Goal: Book appointment/travel/reservation

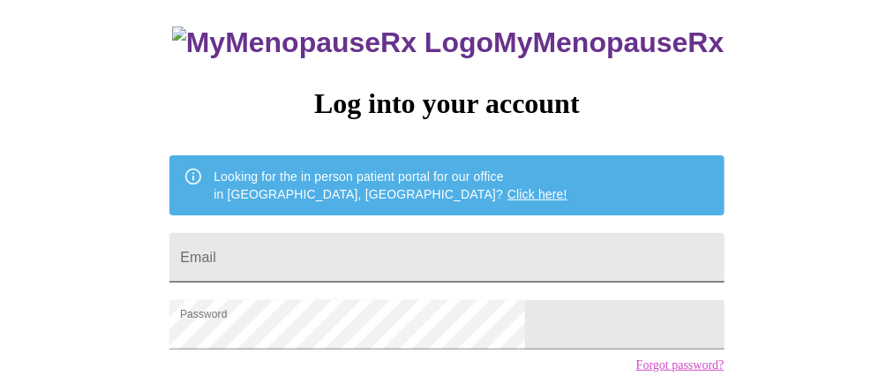
scroll to position [177, 0]
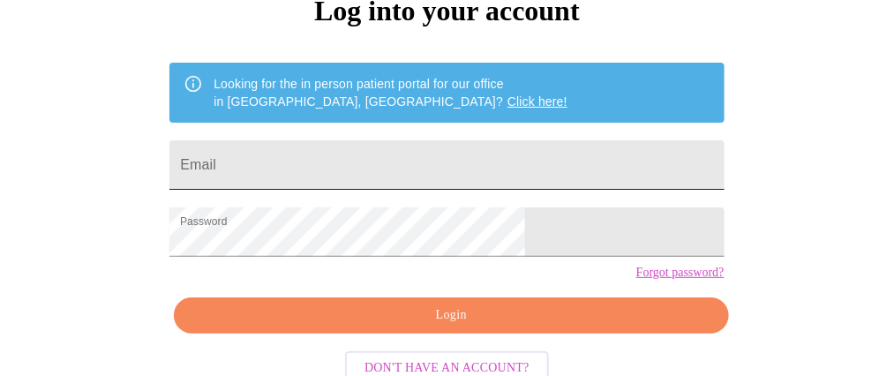
click at [318, 169] on input "Email" at bounding box center [446, 164] width 554 height 49
type input "[PERSON_NAME][EMAIL_ADDRESS][DOMAIN_NAME]"
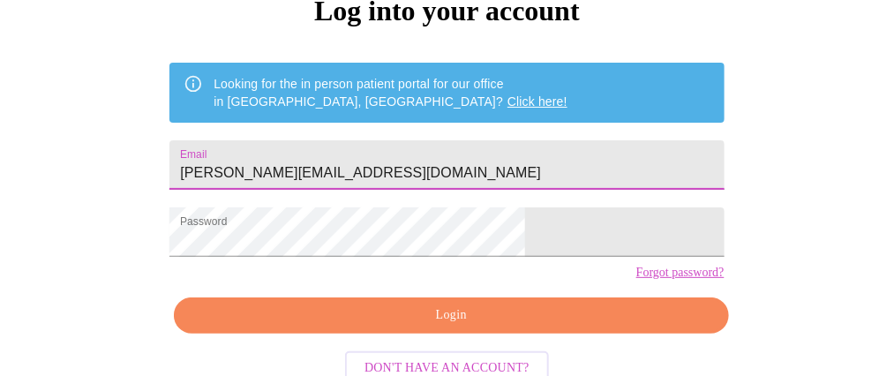
click at [457, 327] on span "Login" at bounding box center [451, 315] width 514 height 22
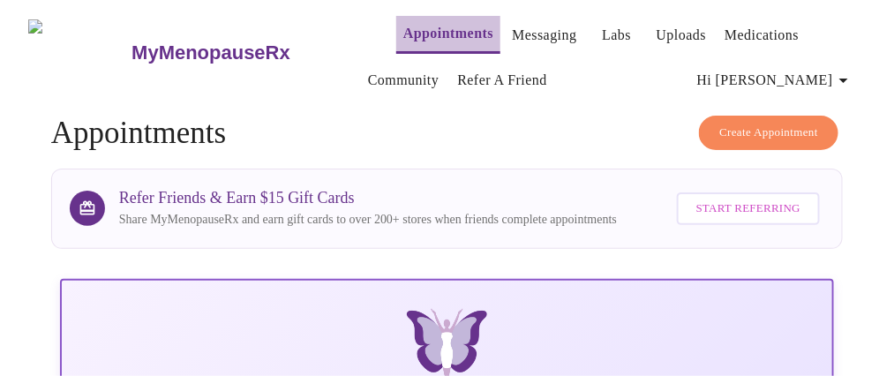
click at [446, 26] on link "Appointments" at bounding box center [448, 33] width 90 height 25
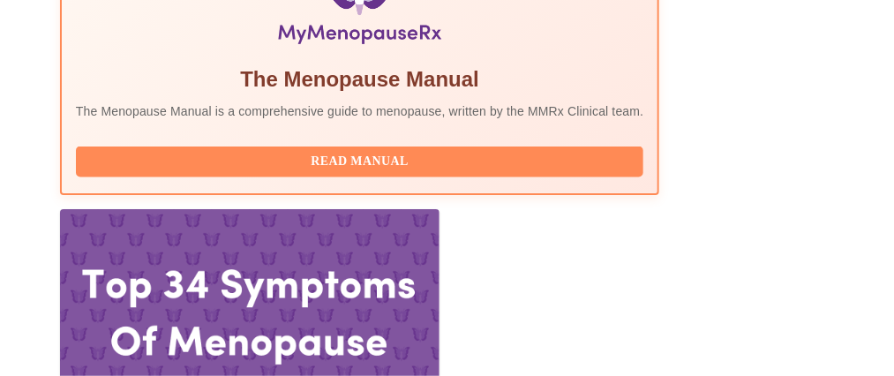
scroll to position [706, 0]
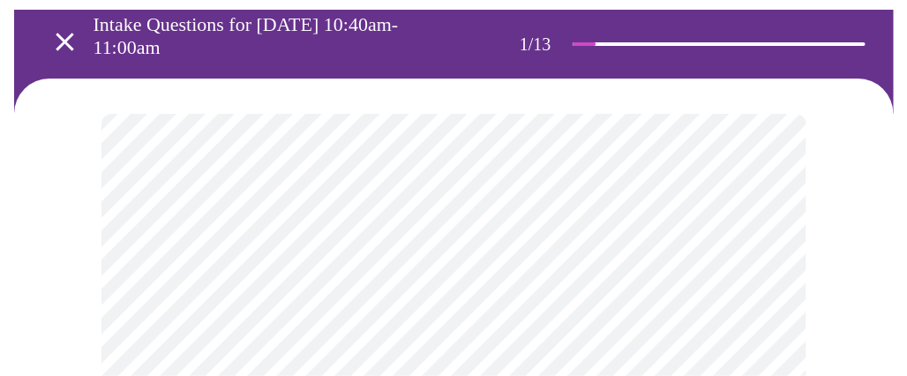
scroll to position [352, 0]
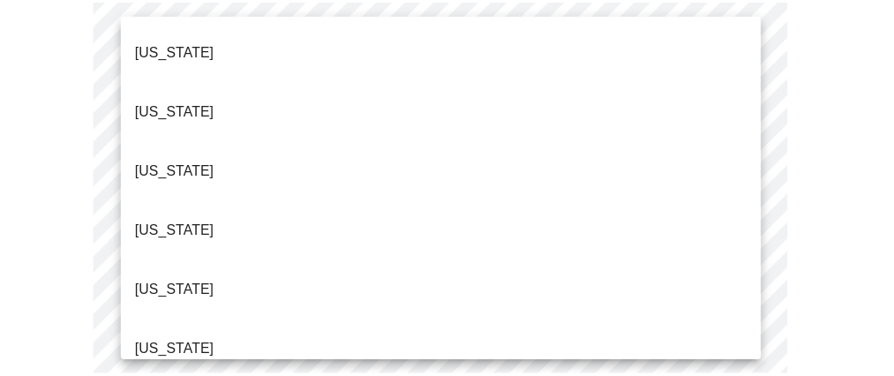
scroll to position [1691, 0]
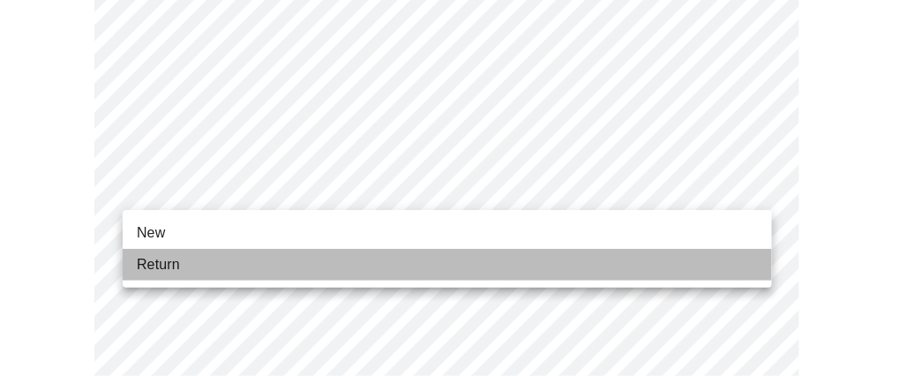
click at [199, 250] on li "Return" at bounding box center [448, 265] width 650 height 32
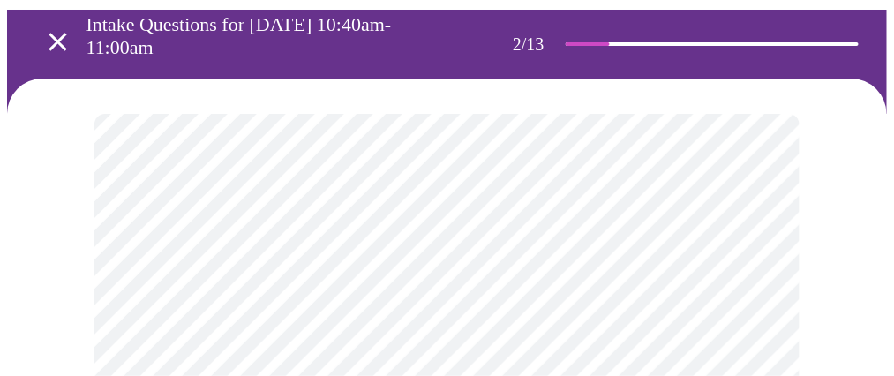
scroll to position [177, 0]
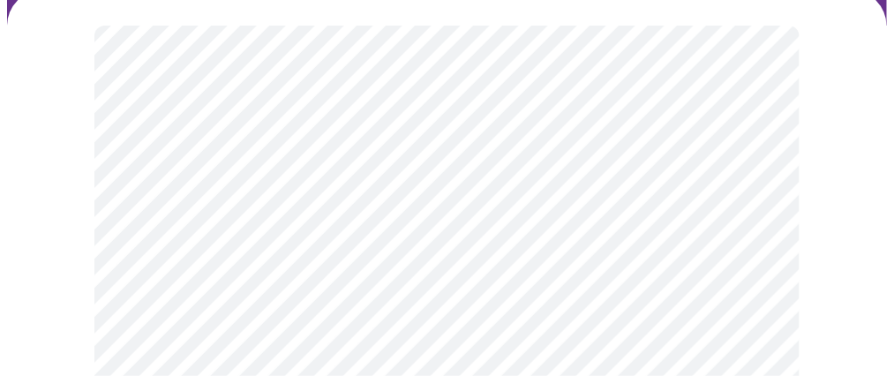
click at [454, 225] on body "MyMenopauseRx Appointments Messaging Labs Uploads Medications Community Refer a…" at bounding box center [447, 379] width 880 height 1096
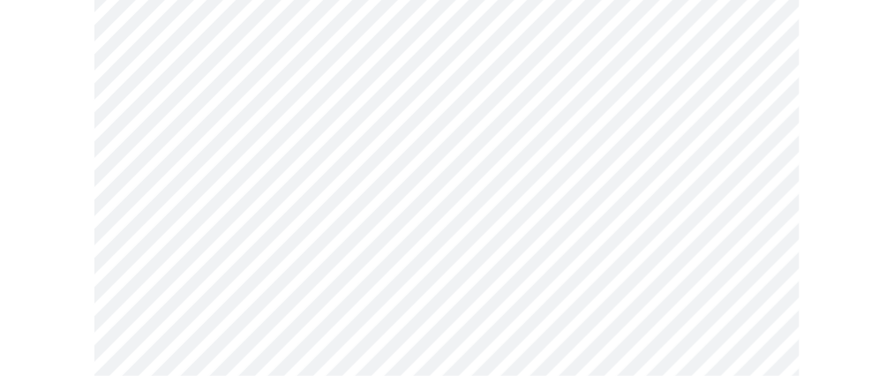
scroll to position [352, 0]
click at [371, 225] on body "MyMenopauseRx Appointments Messaging Labs Uploads Medications Community Refer a…" at bounding box center [453, 198] width 893 height 1086
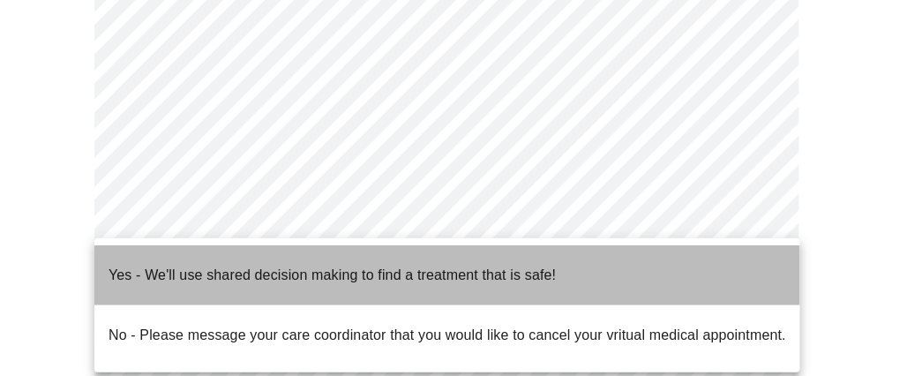
click at [323, 280] on span "Yes - We'll use shared decision making to find a treatment that is safe!" at bounding box center [332, 275] width 447 height 49
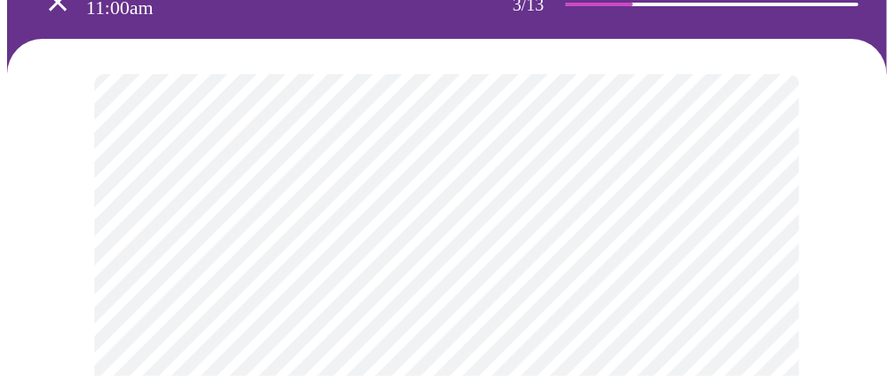
scroll to position [177, 0]
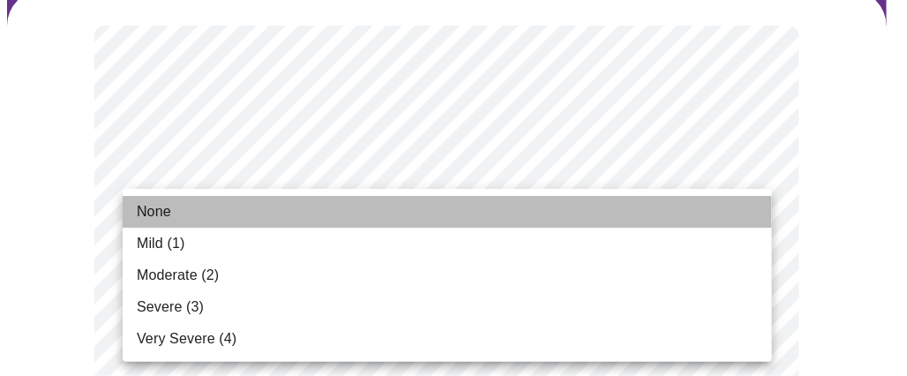
click at [247, 224] on li "None" at bounding box center [448, 212] width 650 height 32
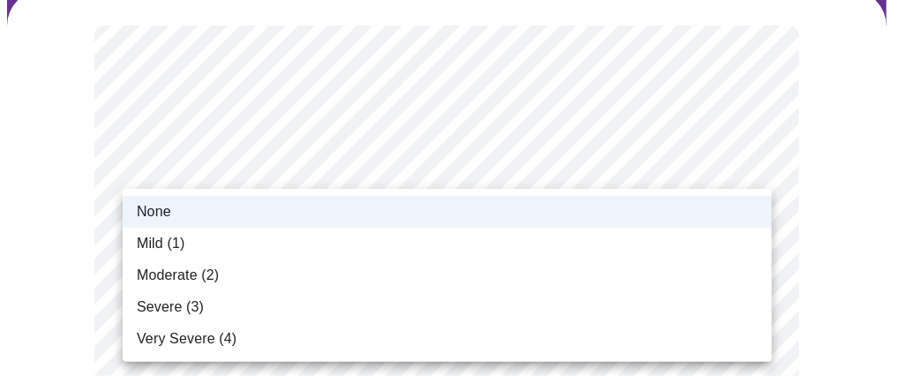
click at [244, 252] on li "Mild (1)" at bounding box center [448, 244] width 650 height 32
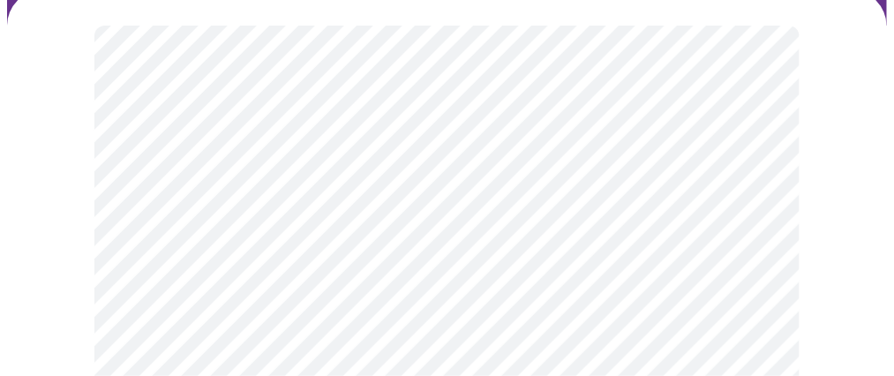
scroll to position [352, 0]
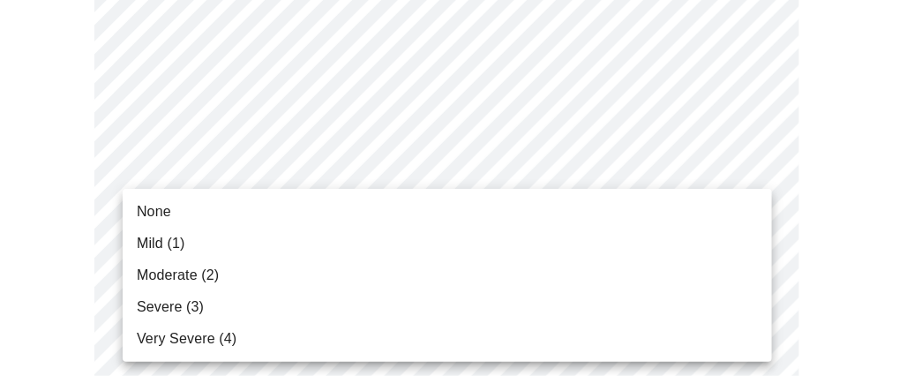
click at [237, 253] on li "Mild (1)" at bounding box center [448, 244] width 650 height 32
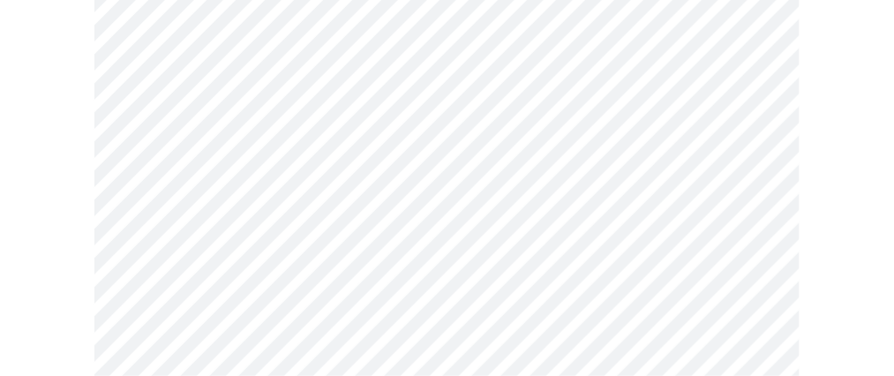
scroll to position [440, 0]
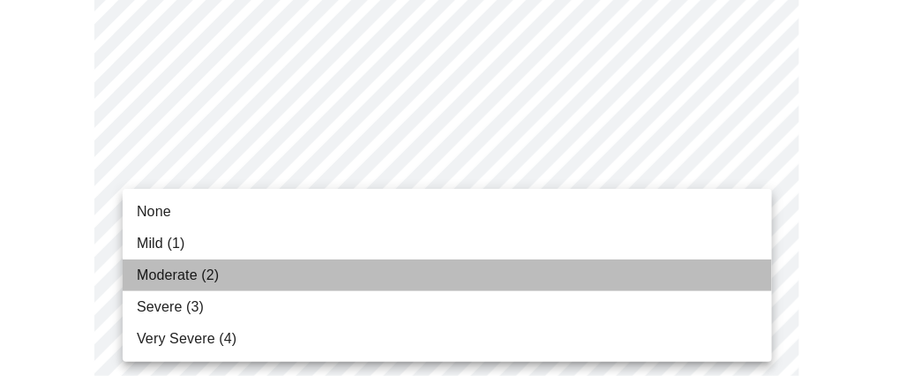
click at [237, 274] on li "Moderate (2)" at bounding box center [448, 275] width 650 height 32
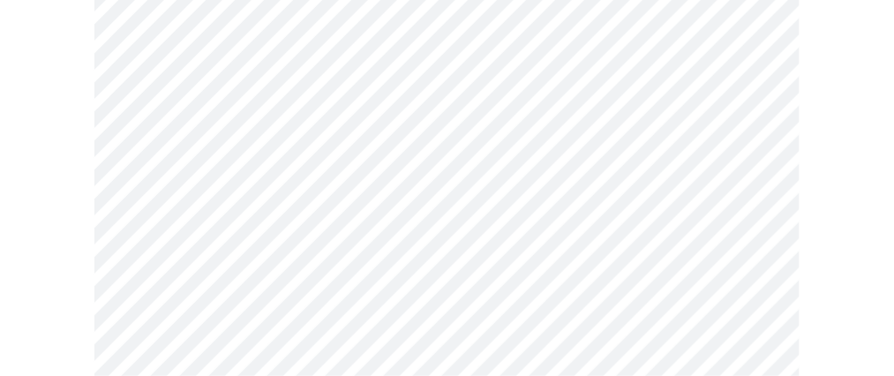
scroll to position [529, 0]
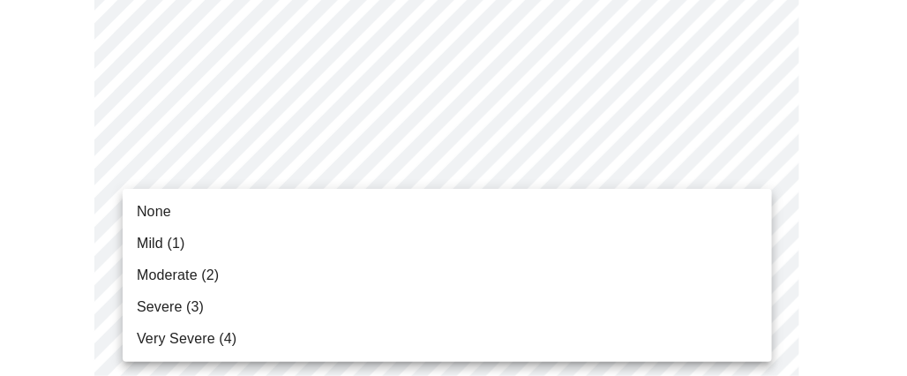
click at [239, 282] on li "Moderate (2)" at bounding box center [448, 275] width 650 height 32
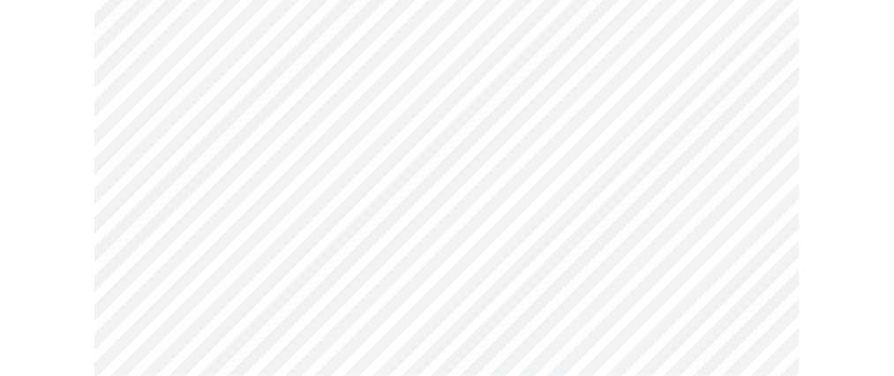
scroll to position [706, 0]
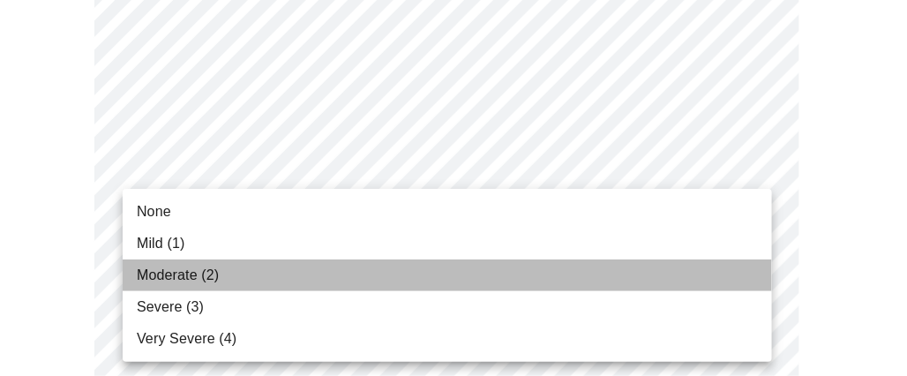
click at [239, 268] on li "Moderate (2)" at bounding box center [448, 275] width 650 height 32
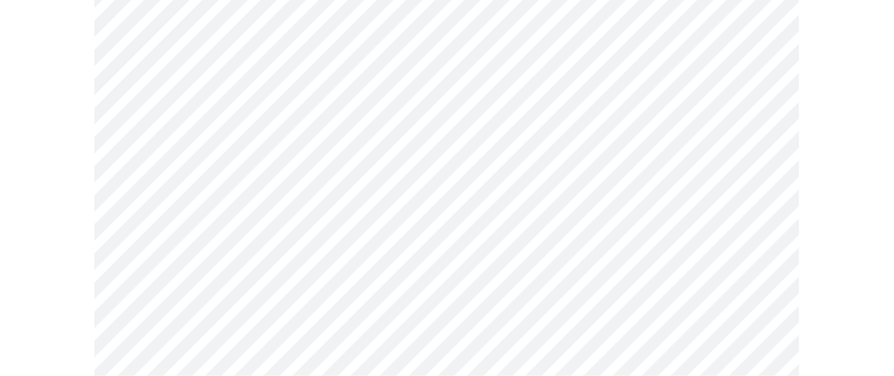
scroll to position [794, 0]
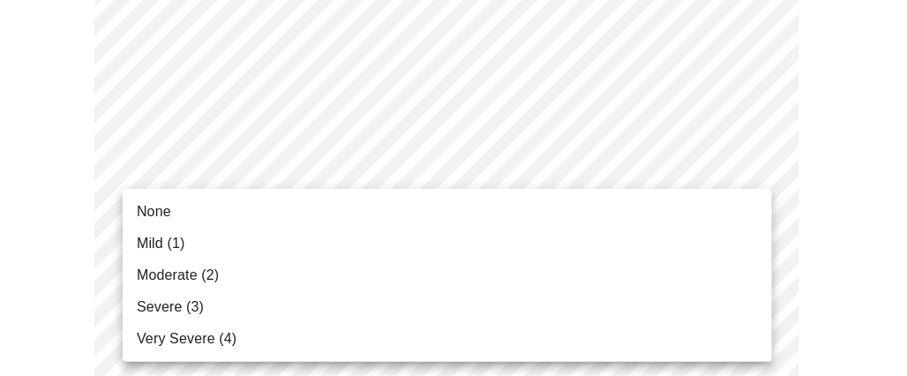
click at [241, 262] on body "MyMenopauseRx Appointments Messaging Labs Uploads Medications Community Refer a…" at bounding box center [453, 342] width 893 height 2259
click at [243, 282] on li "Moderate (2)" at bounding box center [448, 275] width 650 height 32
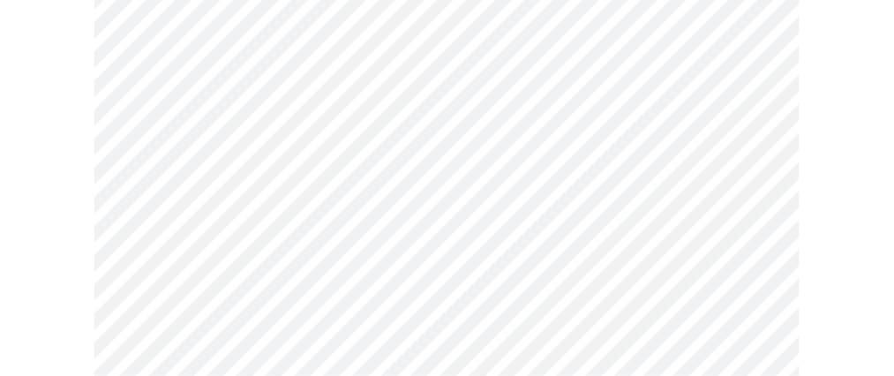
scroll to position [971, 0]
click at [254, 228] on body "MyMenopauseRx Appointments Messaging Labs Uploads Medications Community Refer a…" at bounding box center [453, 153] width 893 height 2235
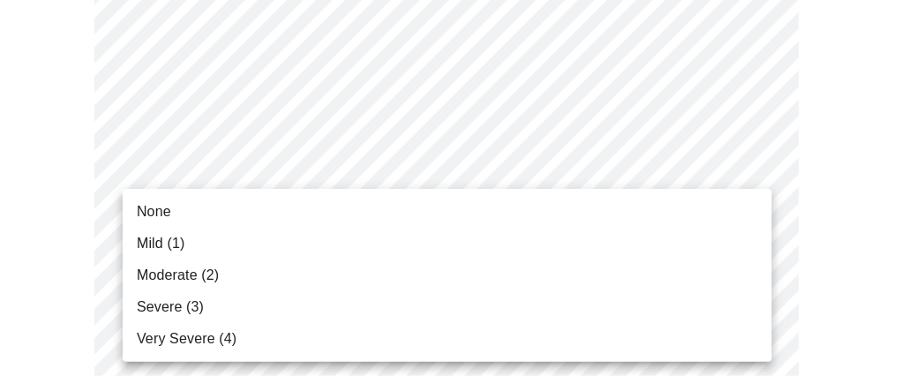
click at [248, 287] on li "Moderate (2)" at bounding box center [448, 275] width 650 height 32
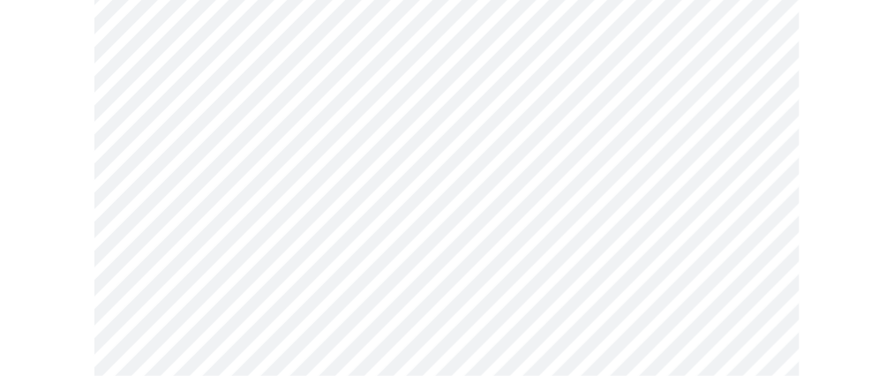
scroll to position [1058, 0]
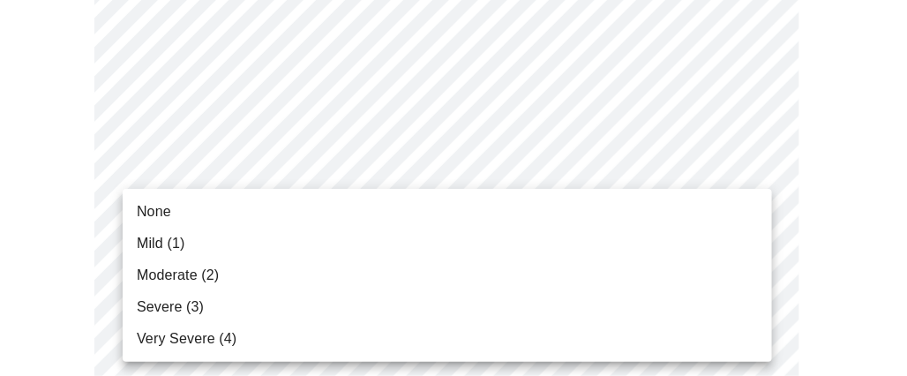
click at [252, 287] on body "MyMenopauseRx Appointments Messaging Labs Uploads Medications Community Refer a…" at bounding box center [453, 54] width 893 height 2210
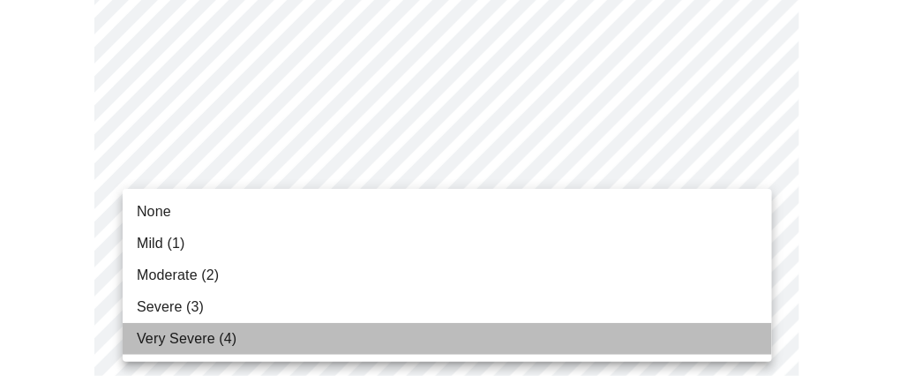
click at [254, 335] on li "Very Severe (4)" at bounding box center [448, 339] width 650 height 32
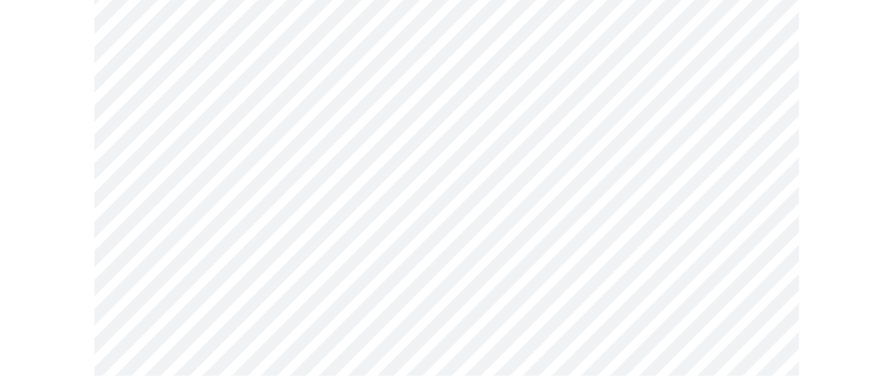
scroll to position [1146, 0]
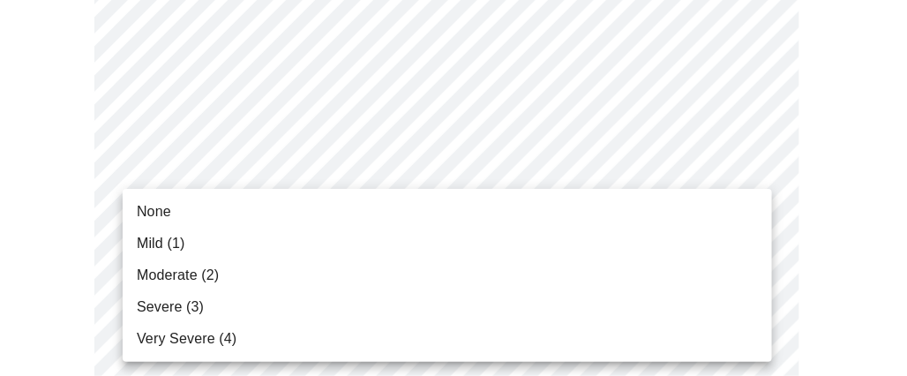
click at [229, 256] on li "Mild (1)" at bounding box center [448, 244] width 650 height 32
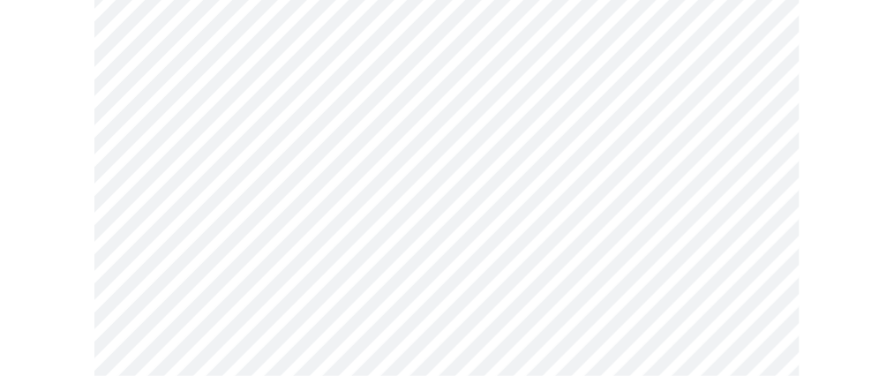
scroll to position [1412, 0]
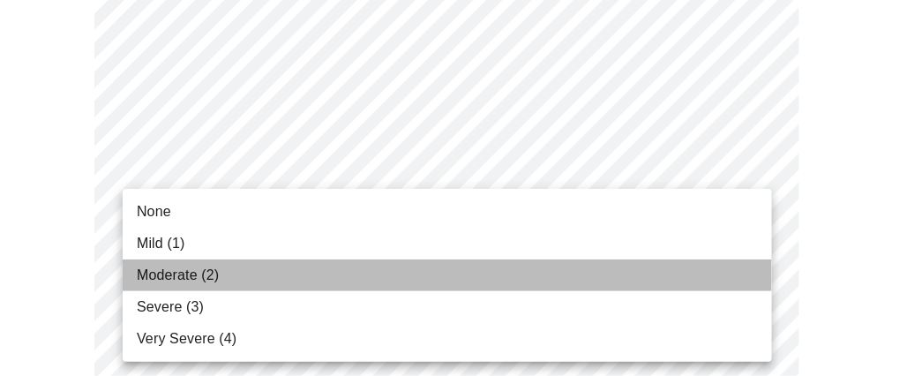
click at [241, 280] on li "Moderate (2)" at bounding box center [448, 275] width 650 height 32
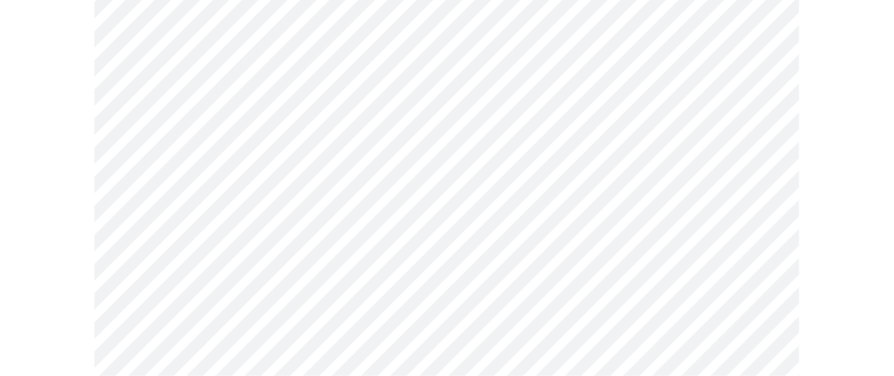
scroll to position [1500, 0]
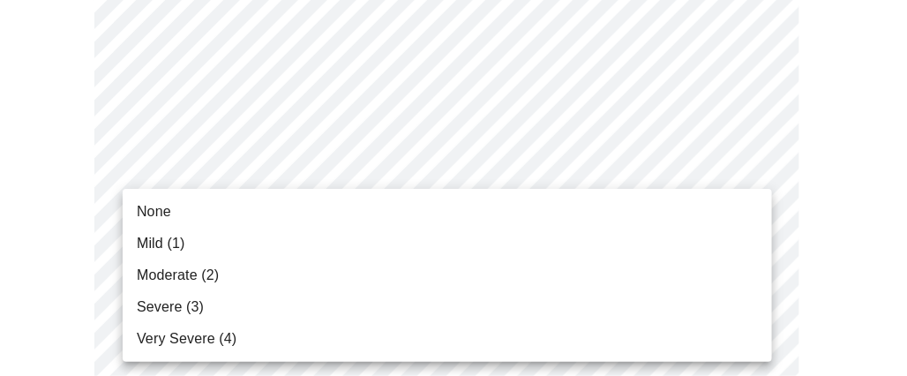
click at [240, 245] on li "Mild (1)" at bounding box center [448, 244] width 650 height 32
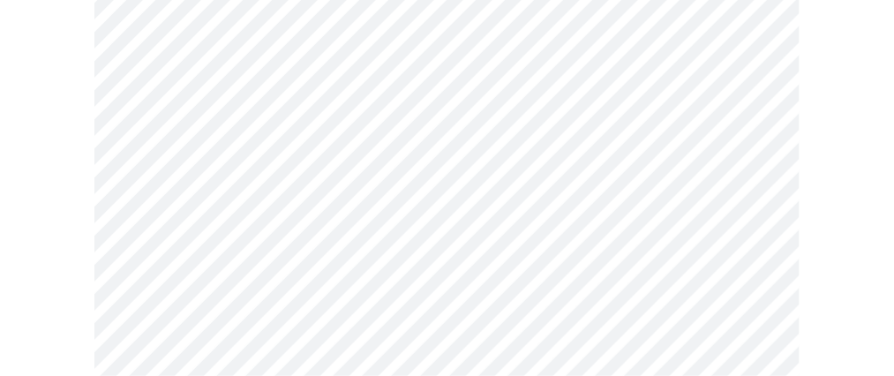
scroll to position [794, 0]
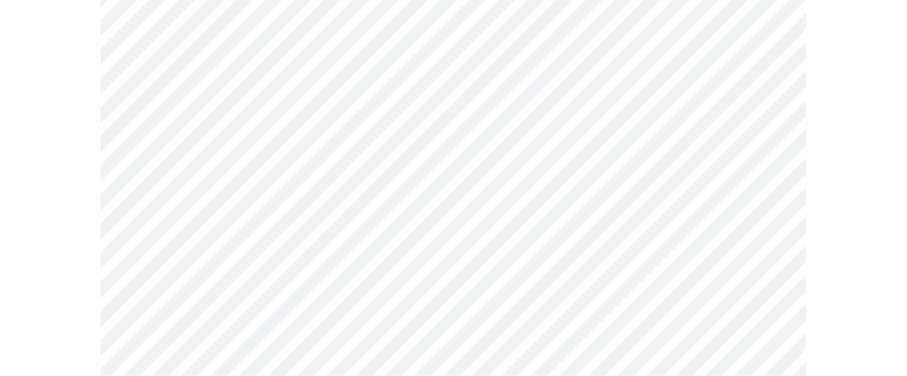
click at [234, 237] on body "MyMenopauseRx Appointments Messaging Labs Uploads Medications Community Refer a…" at bounding box center [453, 65] width 893 height 1704
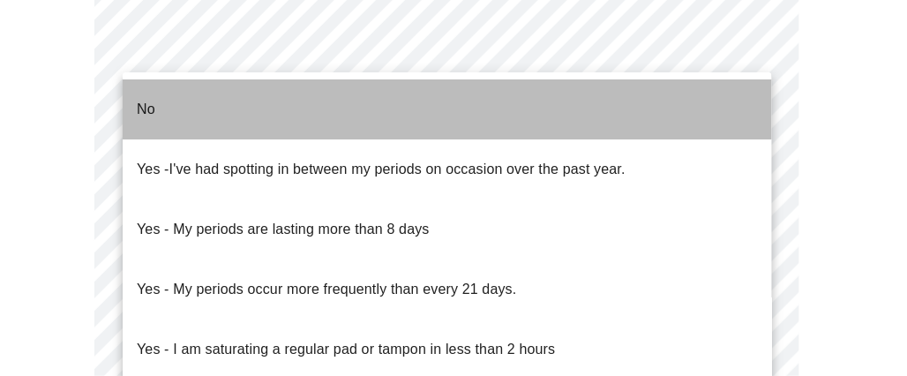
click at [226, 103] on li "No" at bounding box center [448, 109] width 650 height 60
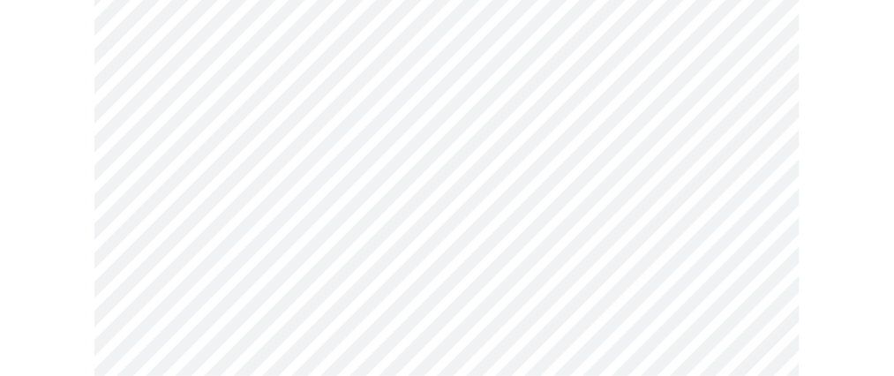
scroll to position [883, 0]
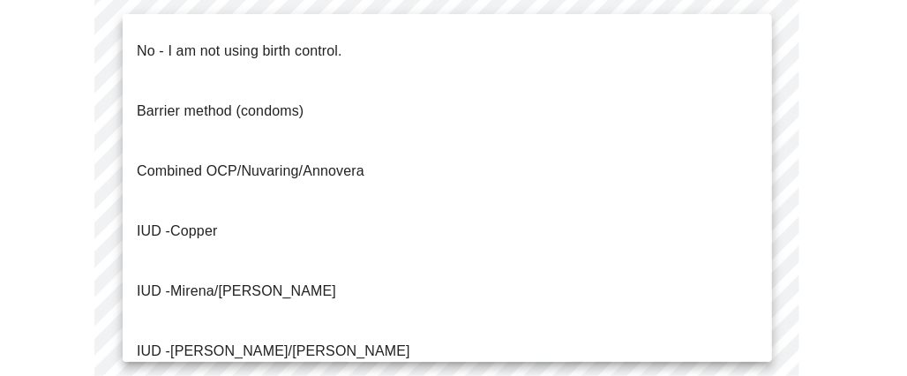
click at [204, 101] on p "Barrier method (condoms)" at bounding box center [220, 111] width 167 height 21
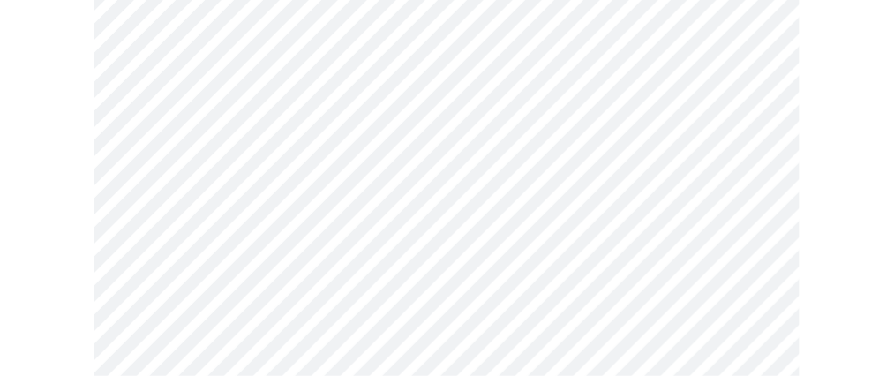
scroll to position [1058, 0]
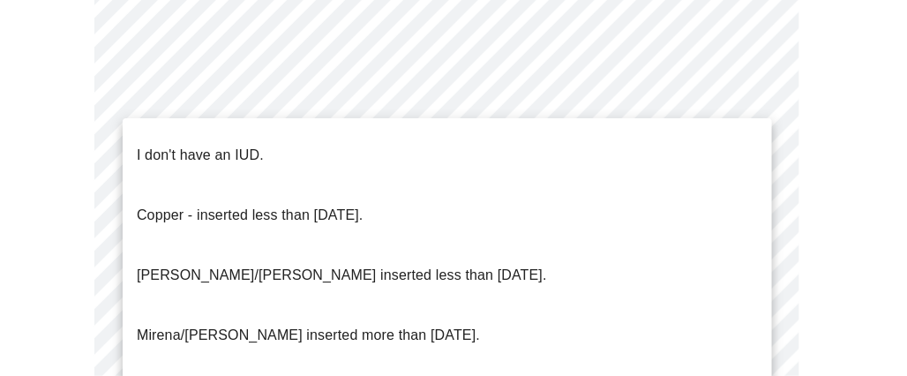
click at [180, 151] on p "I don't have an IUD." at bounding box center [200, 155] width 127 height 21
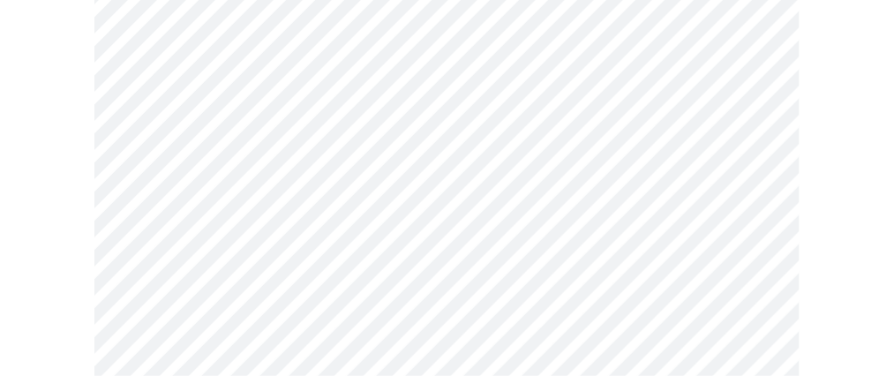
scroll to position [1235, 0]
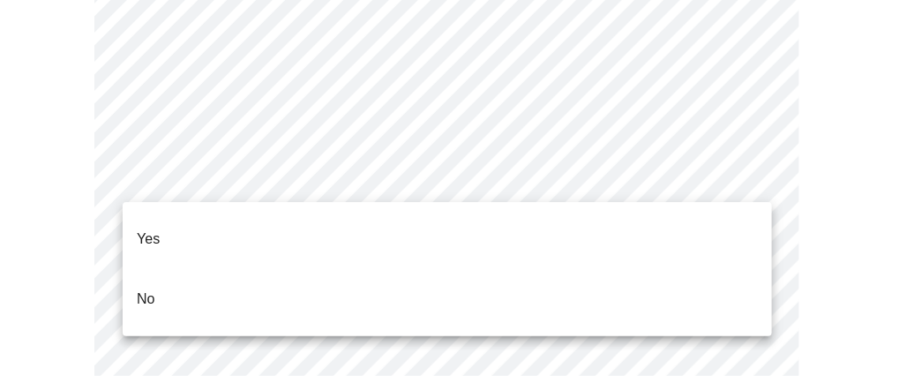
click at [172, 222] on li "Yes" at bounding box center [448, 239] width 650 height 60
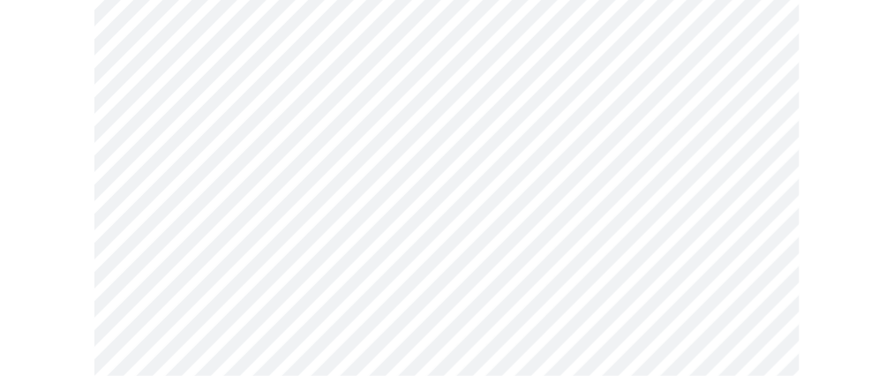
scroll to position [510, 0]
click at [411, 121] on body "MyMenopauseRx Appointments Messaging Labs Uploads Medications Community Refer a…" at bounding box center [453, 167] width 893 height 1341
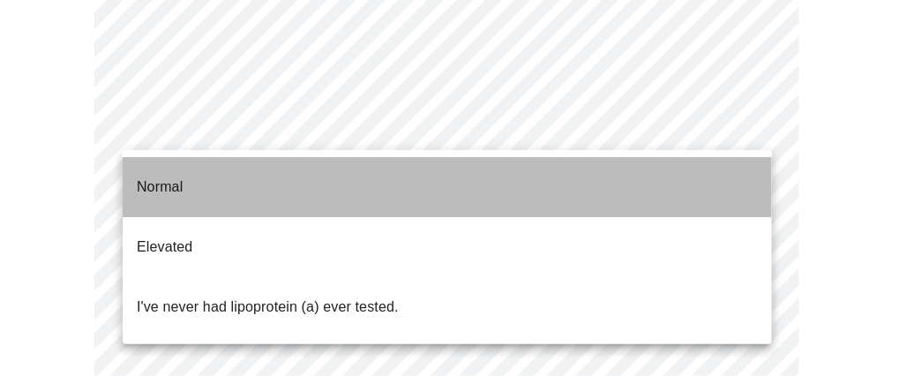
click at [288, 165] on li "Normal" at bounding box center [448, 187] width 650 height 60
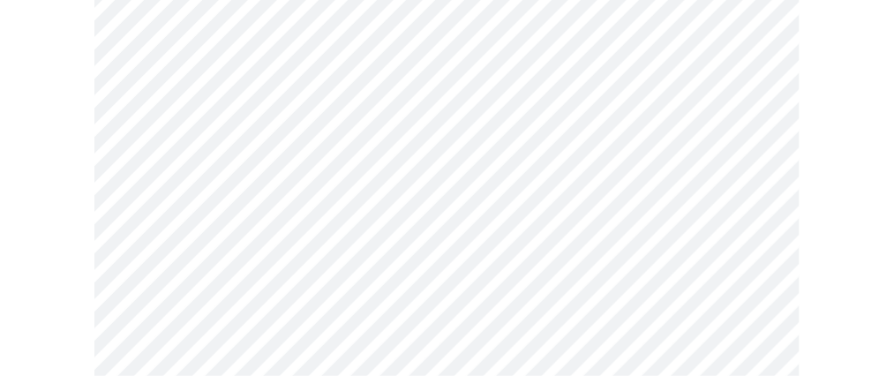
scroll to position [4798, 0]
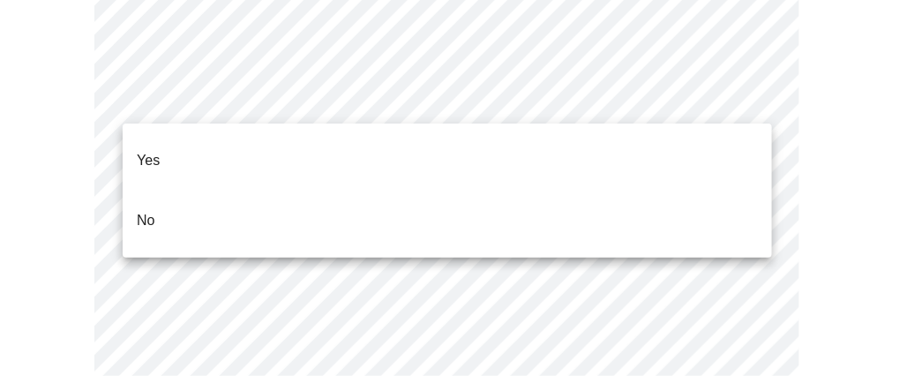
click at [324, 145] on li "Yes" at bounding box center [448, 161] width 650 height 60
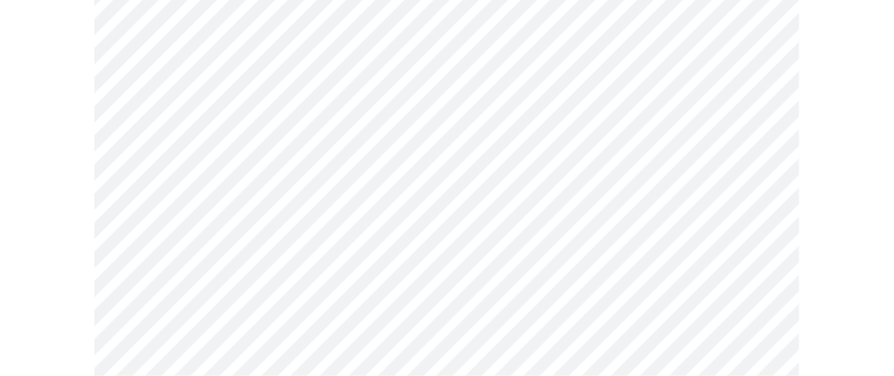
scroll to position [1266, 0]
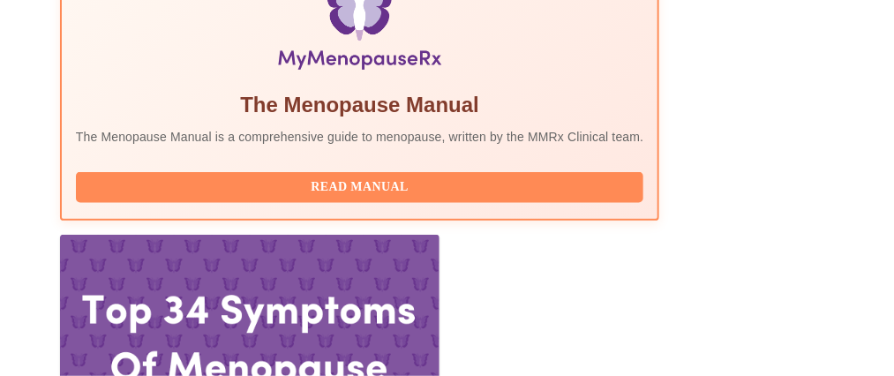
scroll to position [737, 0]
